Goal: Task Accomplishment & Management: Complete application form

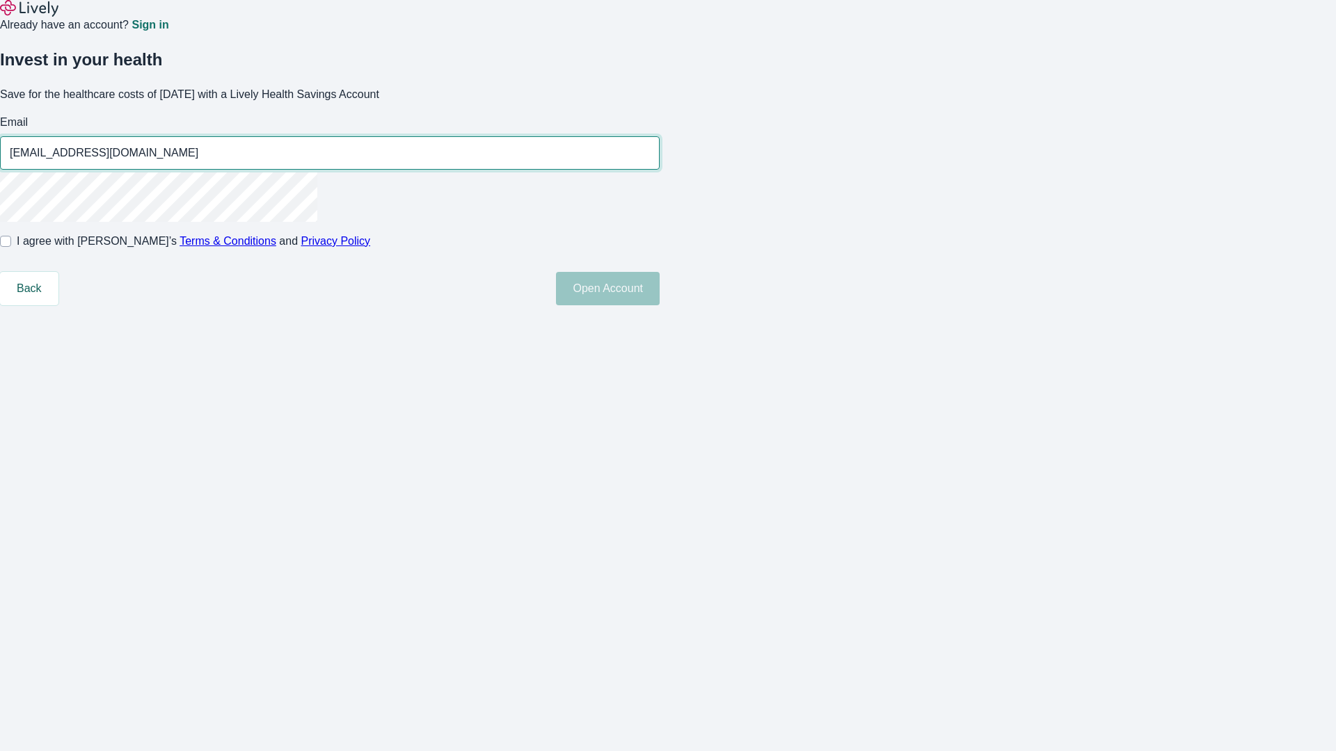
type input "[EMAIL_ADDRESS][DOMAIN_NAME]"
click at [11, 247] on input "I agree with Lively’s Terms & Conditions and Privacy Policy" at bounding box center [5, 241] width 11 height 11
checkbox input "true"
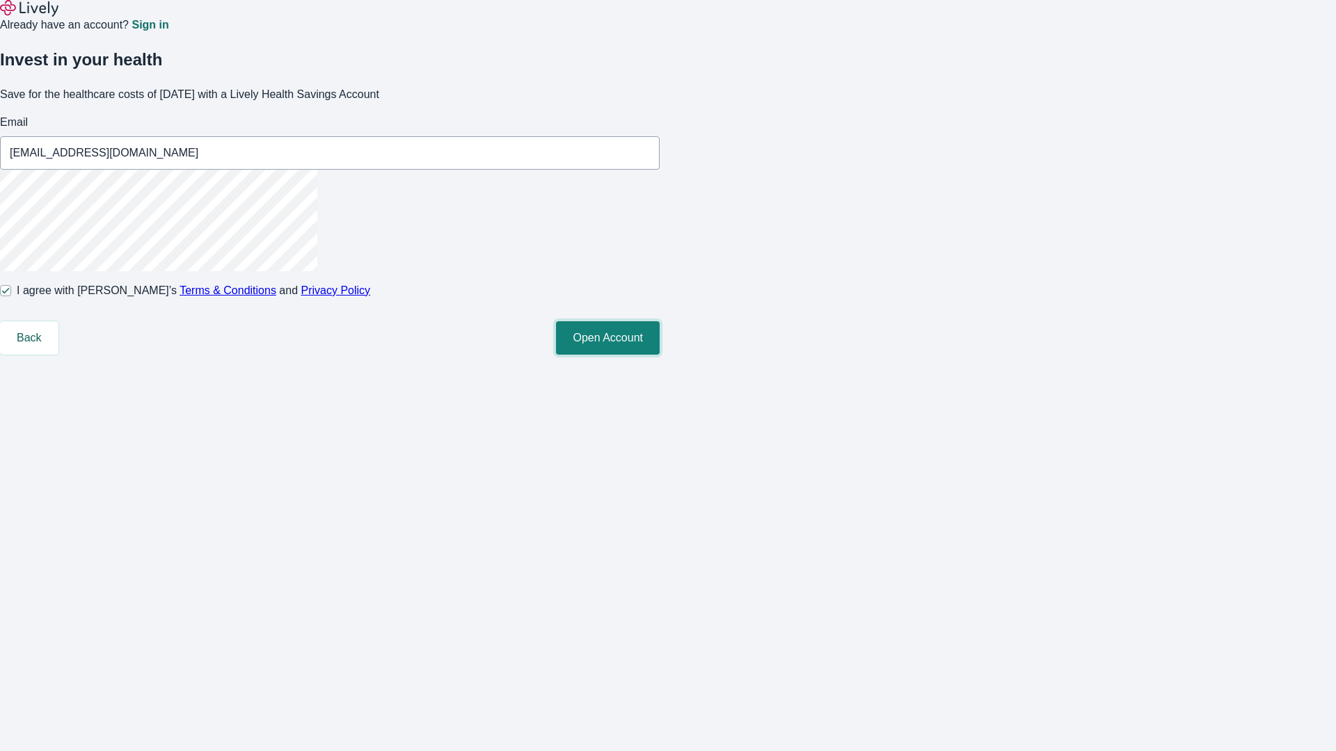
click at [660, 355] on button "Open Account" at bounding box center [608, 337] width 104 height 33
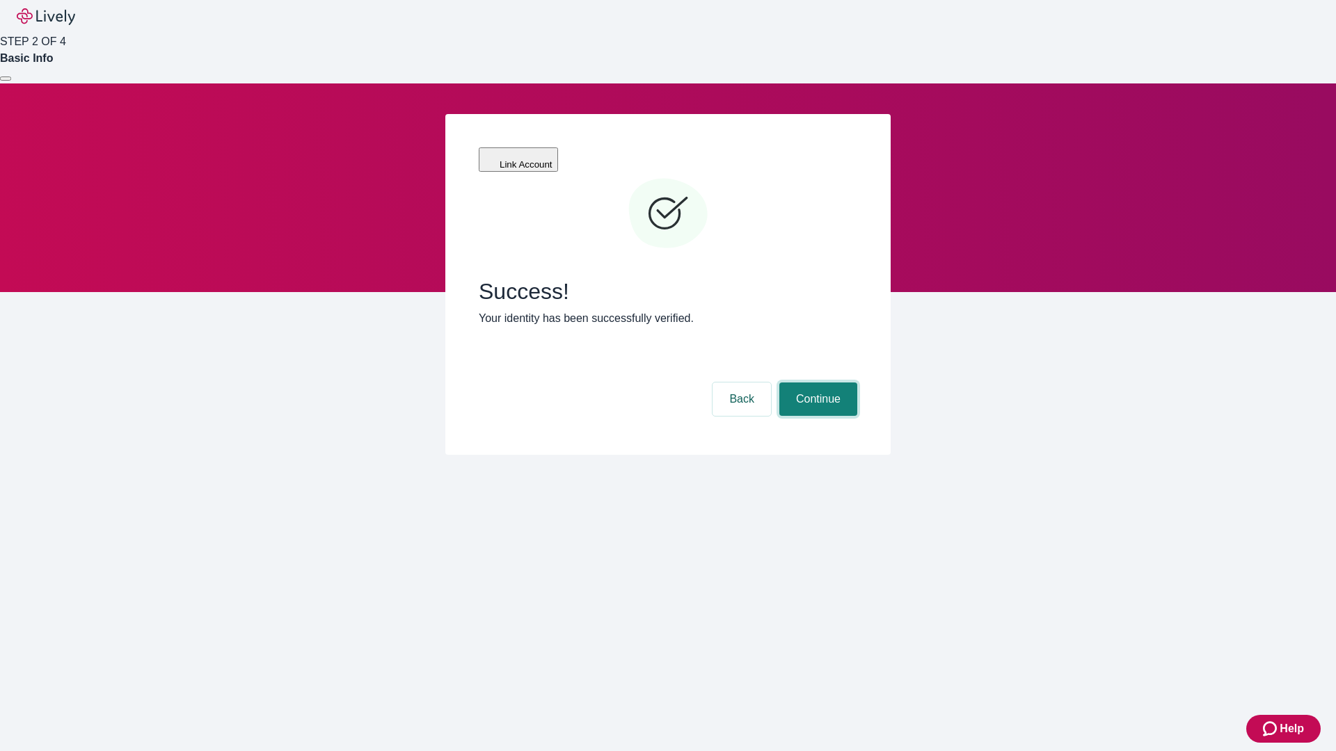
click at [816, 383] on button "Continue" at bounding box center [818, 399] width 78 height 33
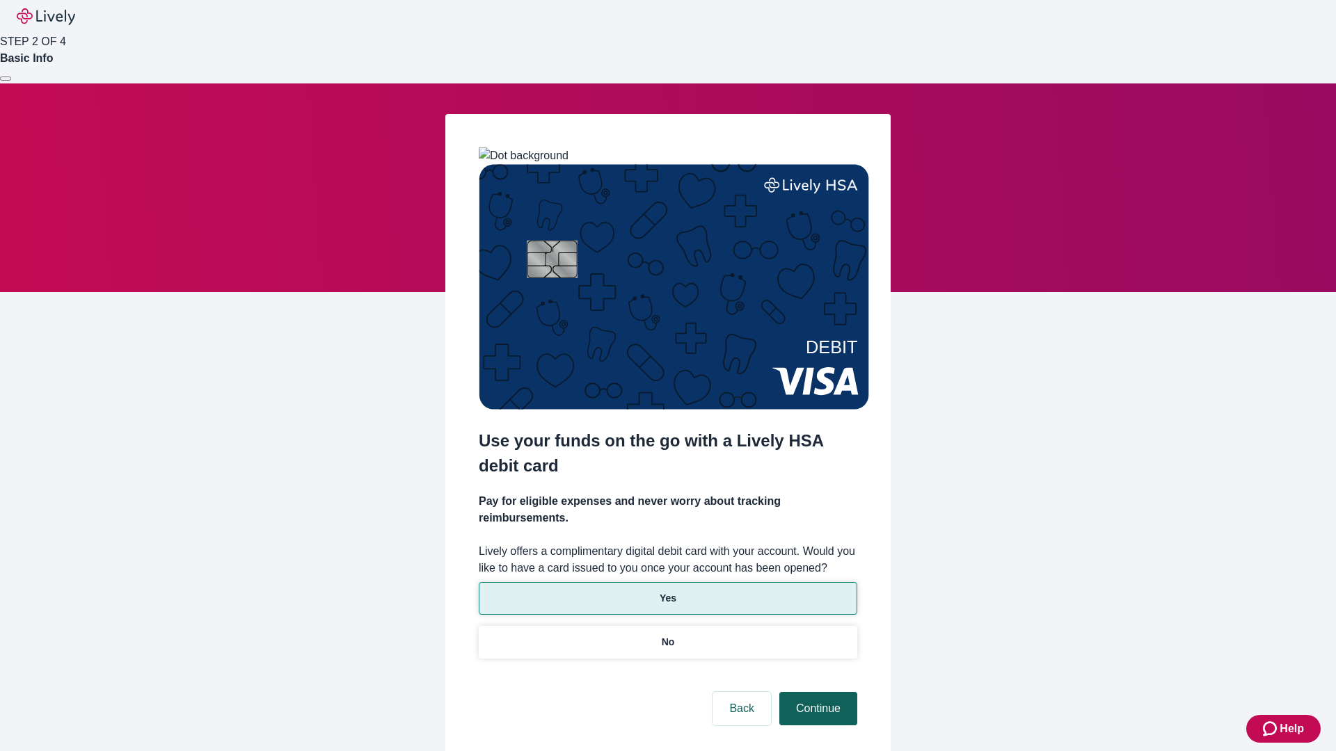
click at [667, 591] on p "Yes" at bounding box center [668, 598] width 17 height 15
click at [816, 692] on button "Continue" at bounding box center [818, 708] width 78 height 33
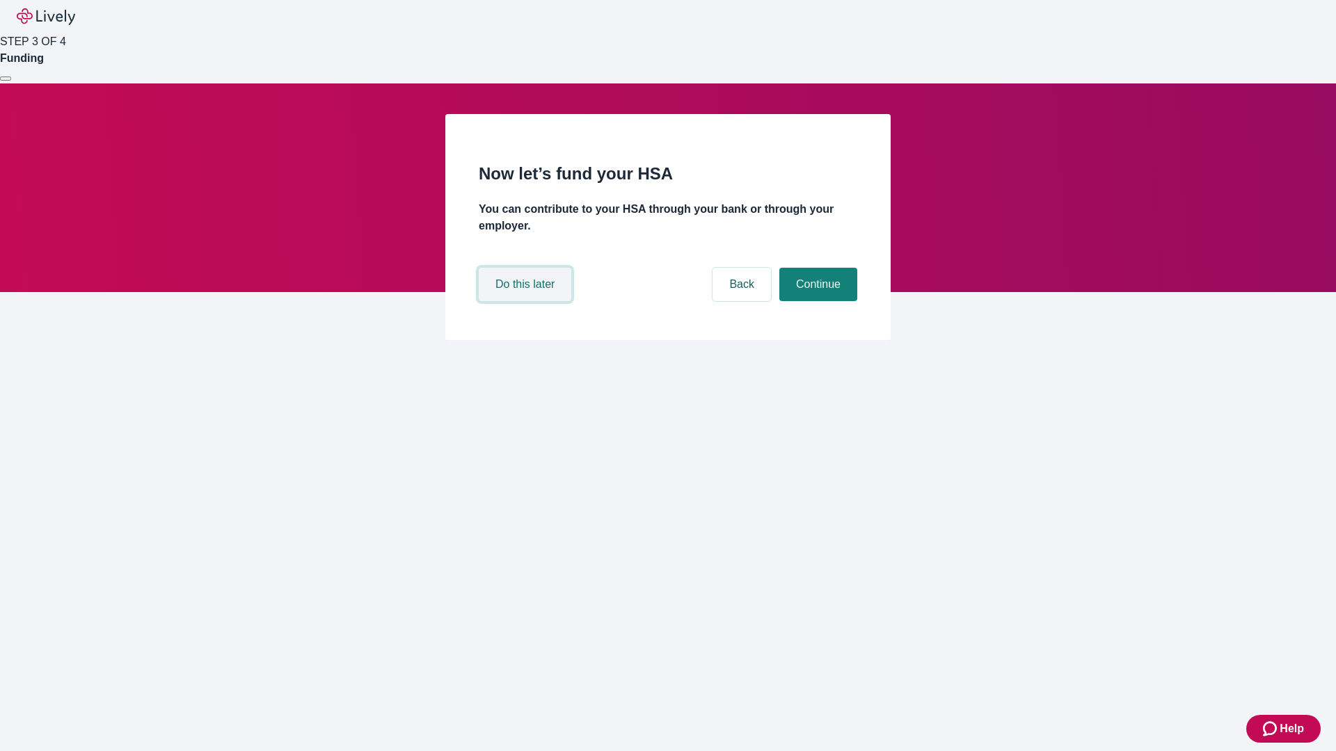
click at [527, 301] on button "Do this later" at bounding box center [525, 284] width 93 height 33
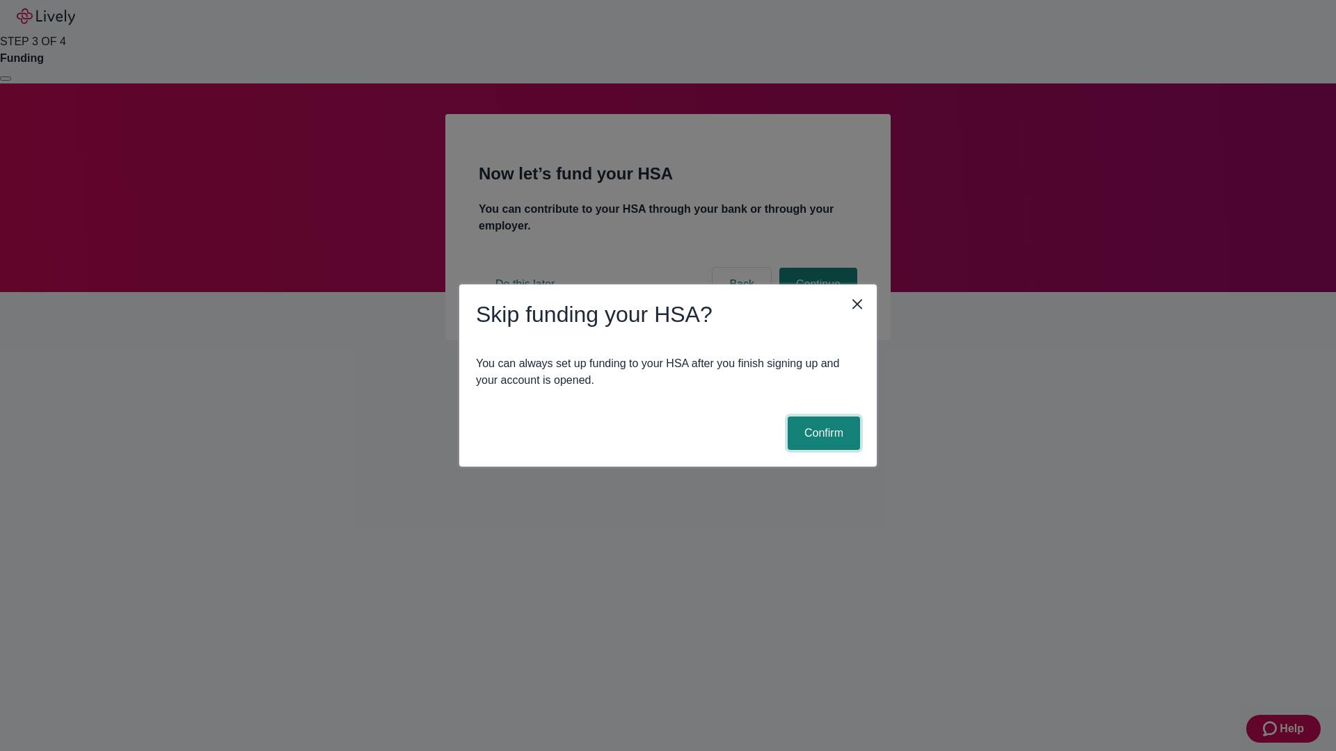
click at [822, 433] on button "Confirm" at bounding box center [824, 433] width 72 height 33
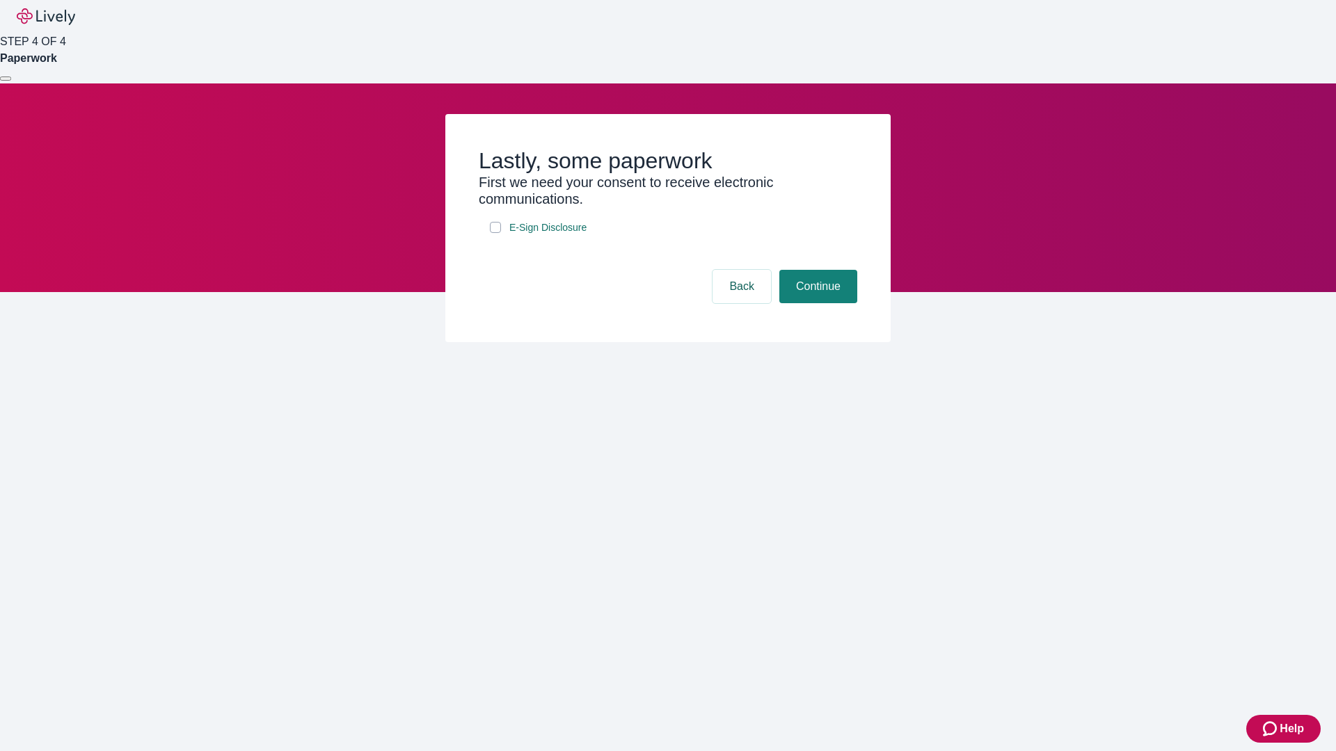
click at [495, 233] on input "E-Sign Disclosure" at bounding box center [495, 227] width 11 height 11
checkbox input "true"
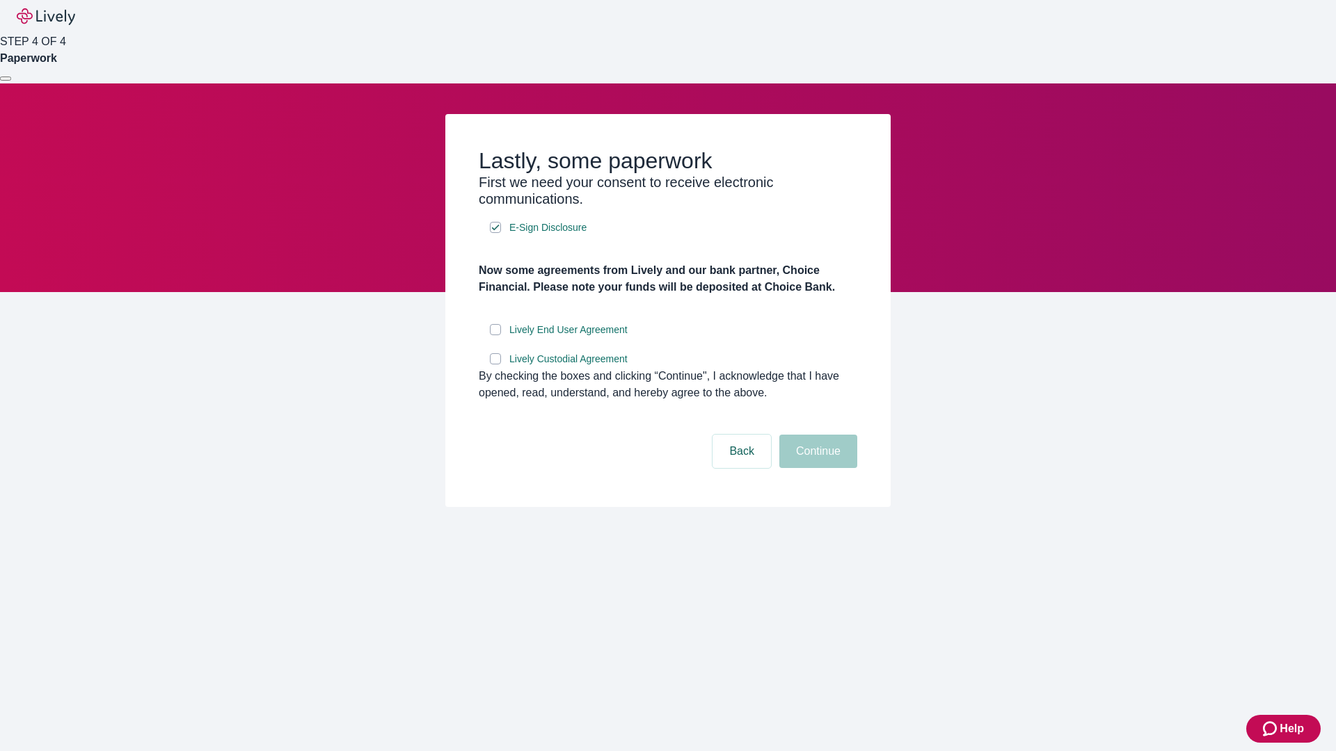
click at [495, 335] on input "Lively End User Agreement" at bounding box center [495, 329] width 11 height 11
checkbox input "true"
click at [495, 365] on input "Lively Custodial Agreement" at bounding box center [495, 358] width 11 height 11
checkbox input "true"
click at [816, 468] on button "Continue" at bounding box center [818, 451] width 78 height 33
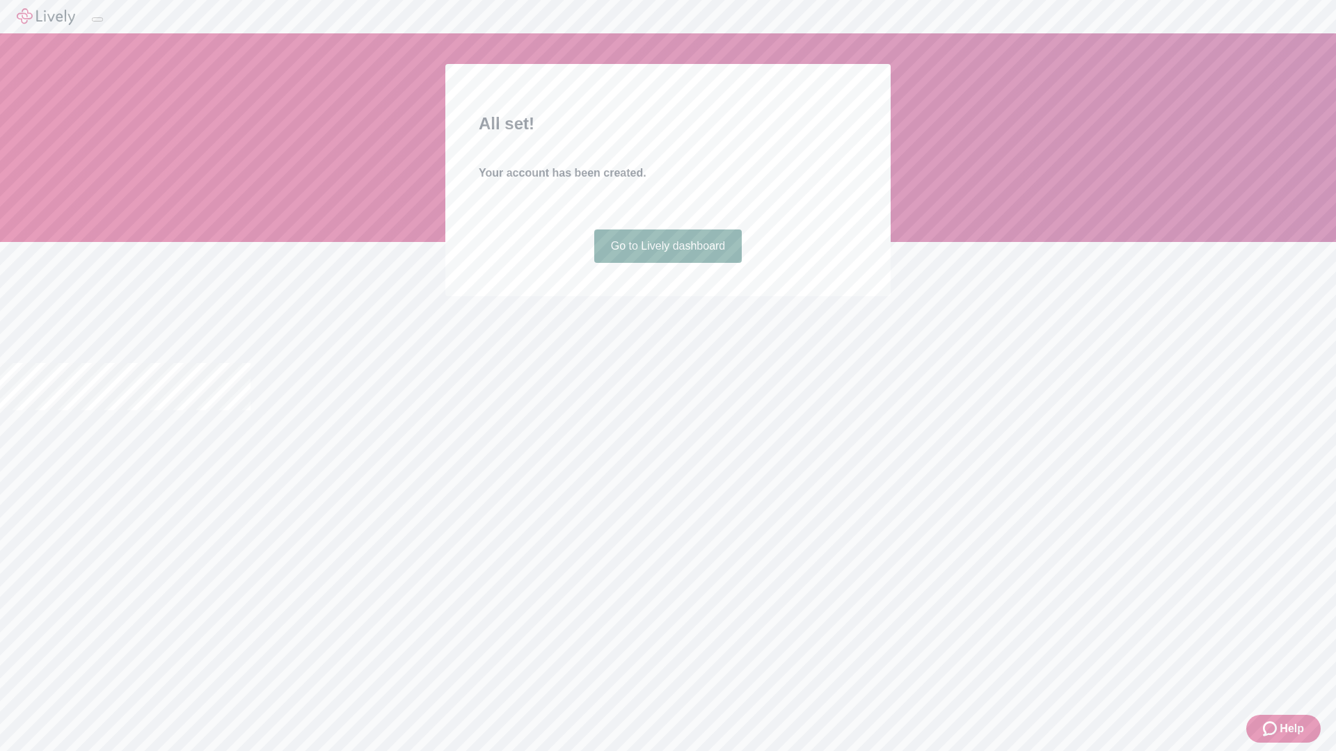
click at [667, 263] on link "Go to Lively dashboard" at bounding box center [668, 246] width 148 height 33
